Goal: Task Accomplishment & Management: Manage account settings

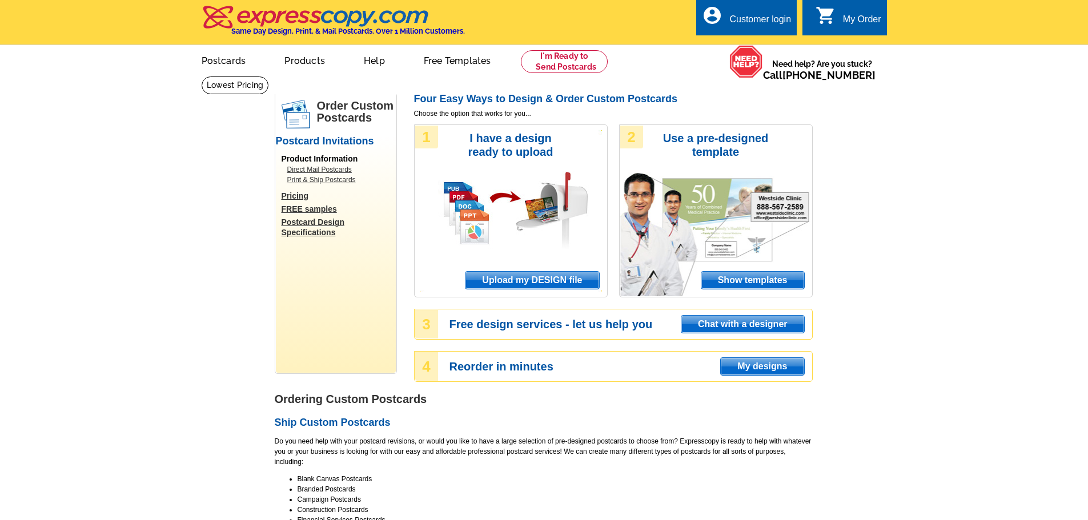
click at [768, 15] on div "Customer login" at bounding box center [761, 22] width 62 height 16
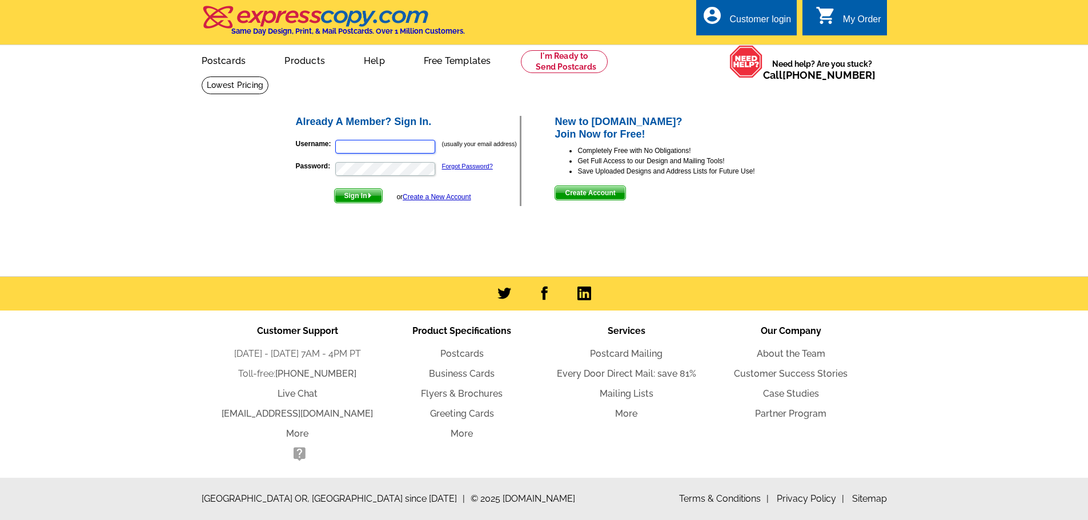
click at [371, 145] on input "Username:" at bounding box center [385, 147] width 100 height 14
type input "[EMAIL_ADDRESS][DOMAIN_NAME]"
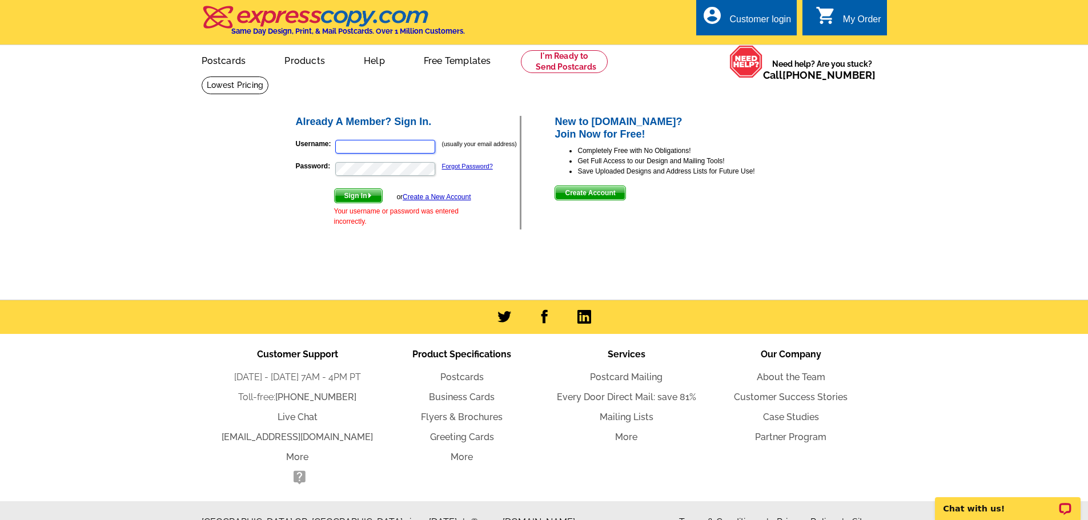
click at [424, 142] on input "Username:" at bounding box center [385, 147] width 100 height 14
type input "[PERSON_NAME][EMAIL_ADDRESS][DOMAIN_NAME]"
click at [356, 195] on span "Sign In" at bounding box center [358, 196] width 47 height 14
